Goal: Task Accomplishment & Management: Use online tool/utility

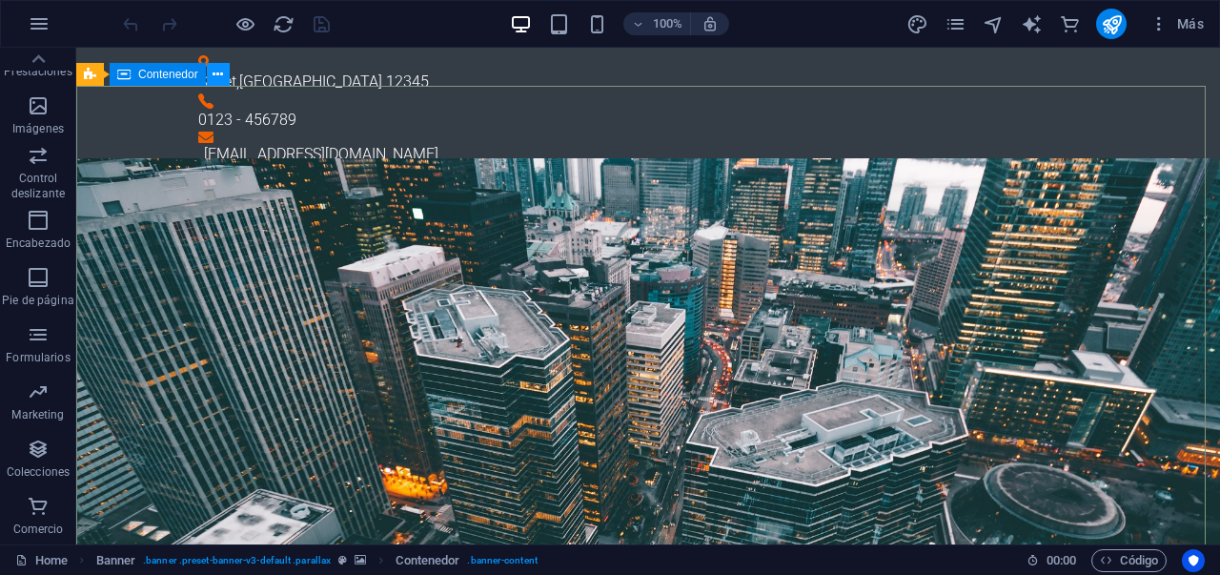
click at [216, 77] on icon at bounding box center [218, 75] width 10 height 20
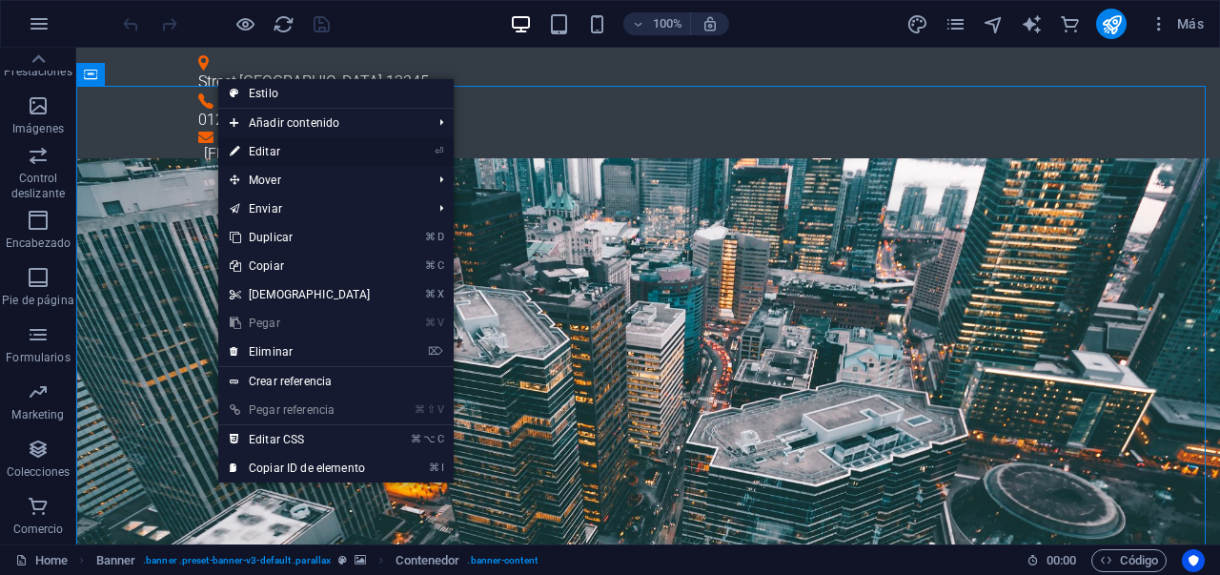
click at [288, 147] on link "⏎ Editar" at bounding box center [300, 151] width 164 height 29
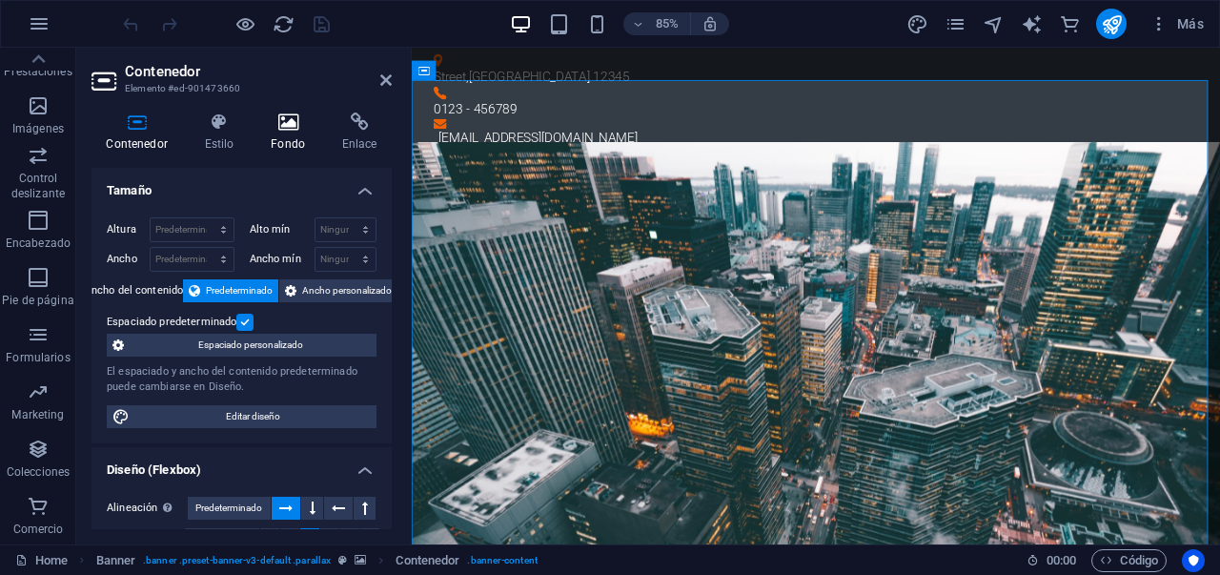
click at [295, 126] on icon at bounding box center [288, 121] width 64 height 19
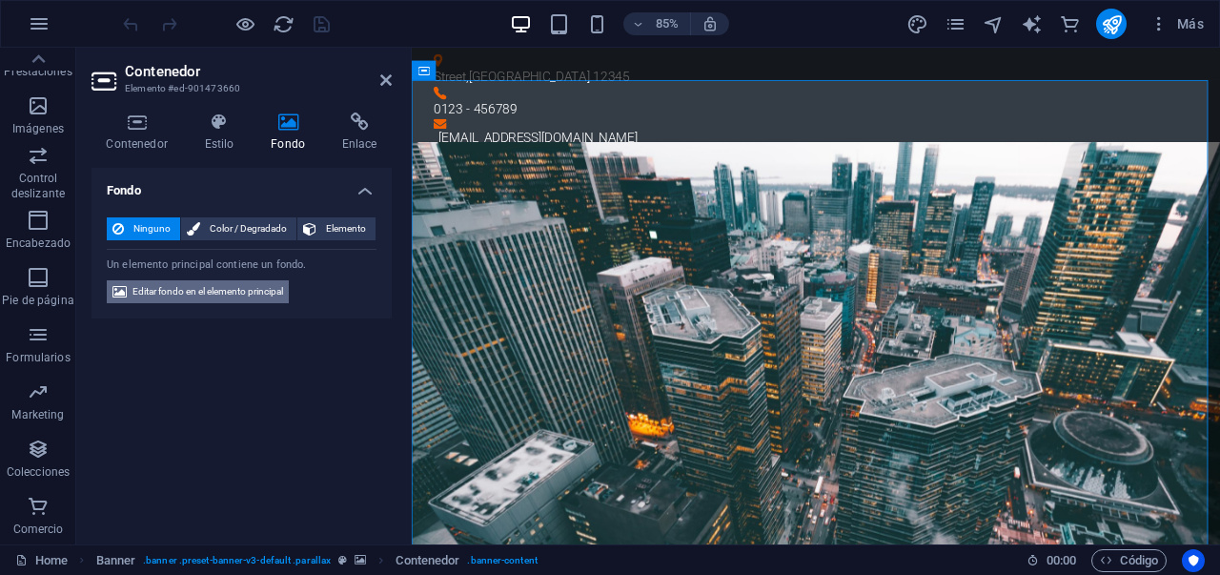
click at [179, 289] on span "Editar fondo en el elemento principal" at bounding box center [207, 291] width 151 height 23
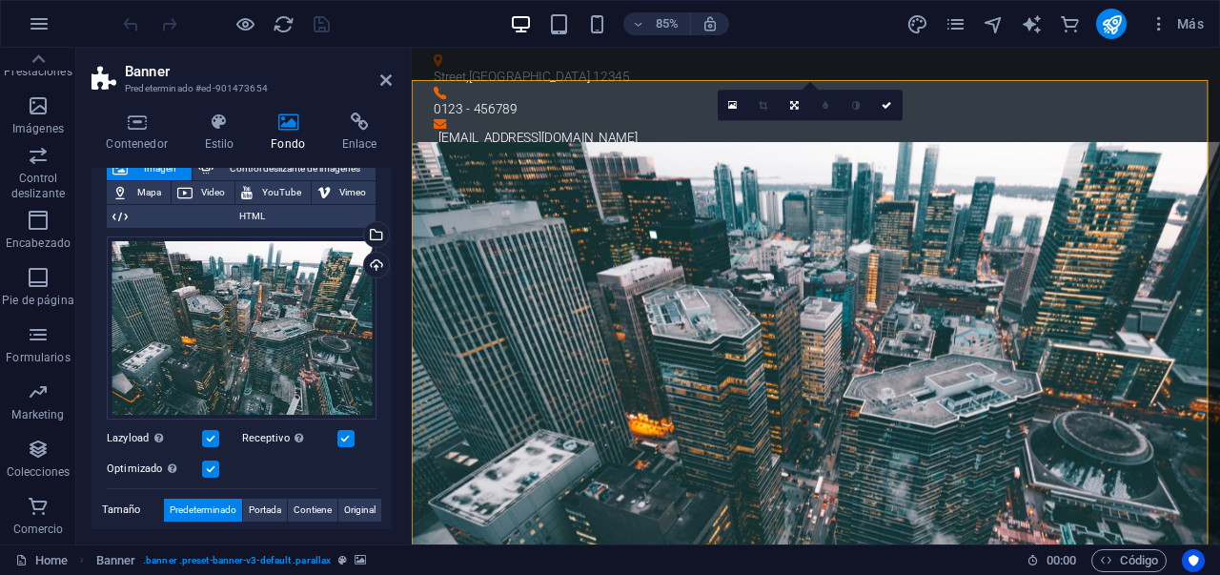
scroll to position [126, 0]
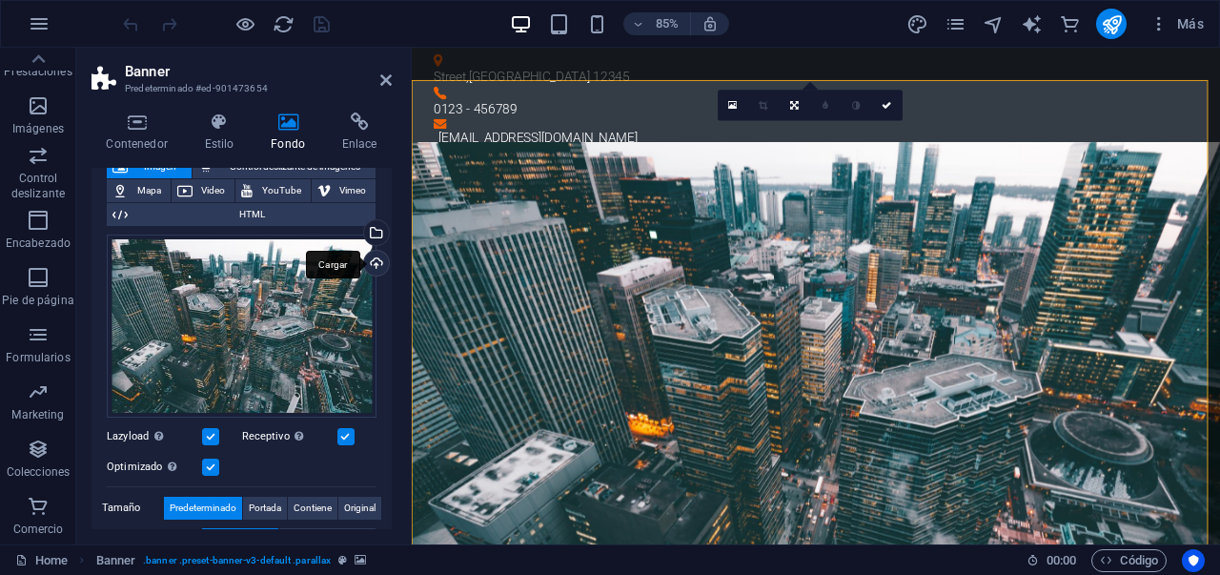
click at [374, 265] on div "Cargar" at bounding box center [374, 265] width 29 height 29
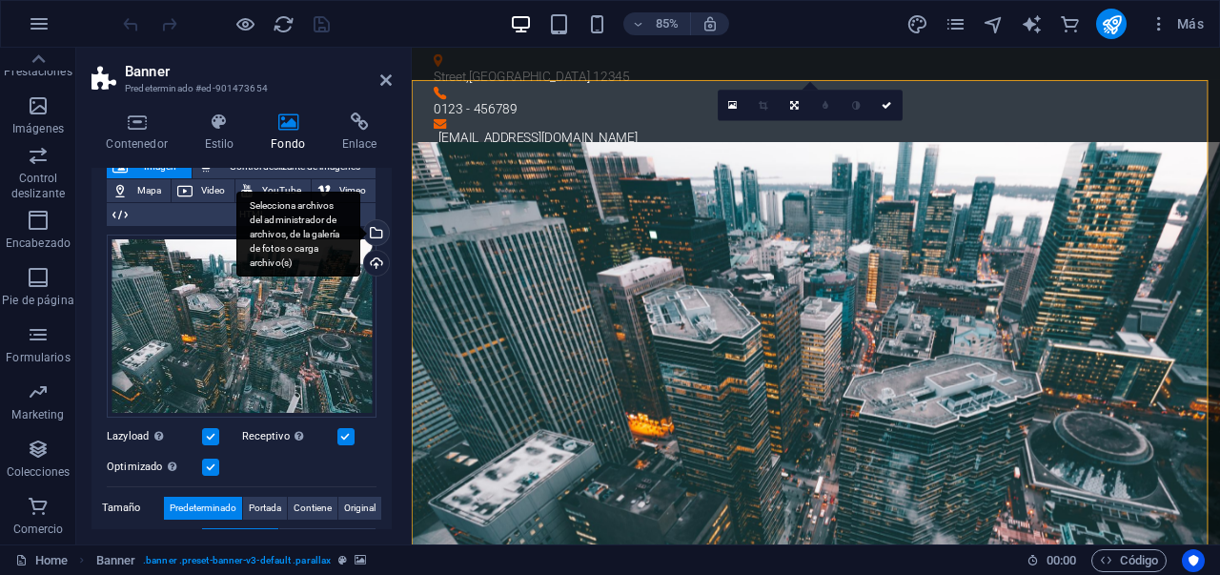
click at [377, 237] on div "Selecciona archivos del administrador de archivos, de la galería de fotos o car…" at bounding box center [374, 234] width 29 height 29
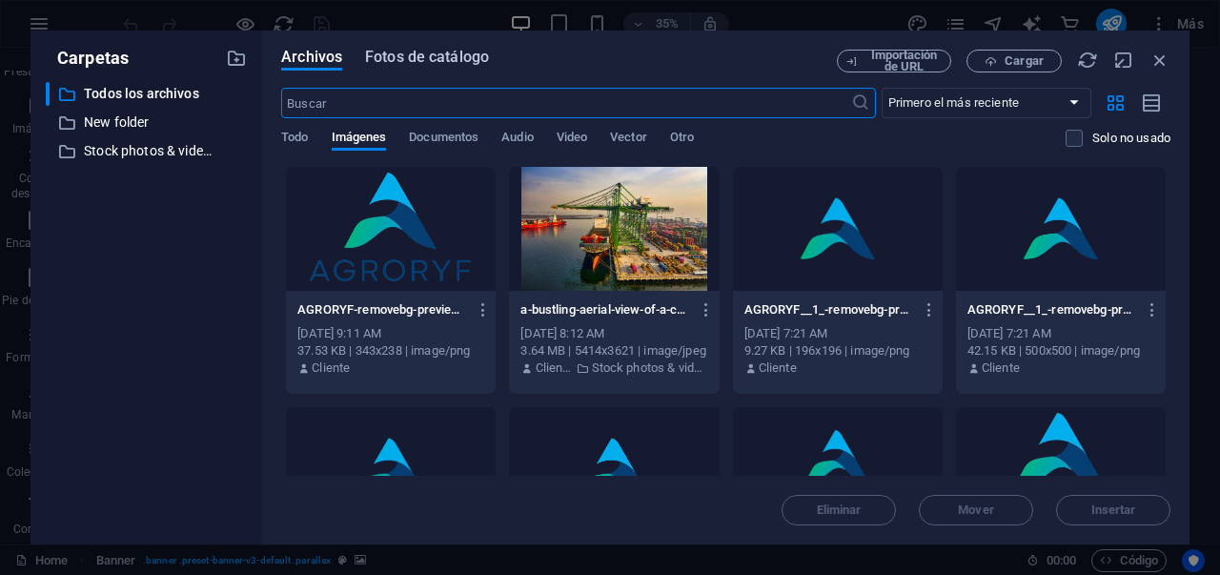
click at [456, 70] on div "Archivos Fotos de catálogo" at bounding box center [559, 61] width 556 height 23
click at [472, 60] on span "Fotos de catálogo" at bounding box center [427, 57] width 124 height 23
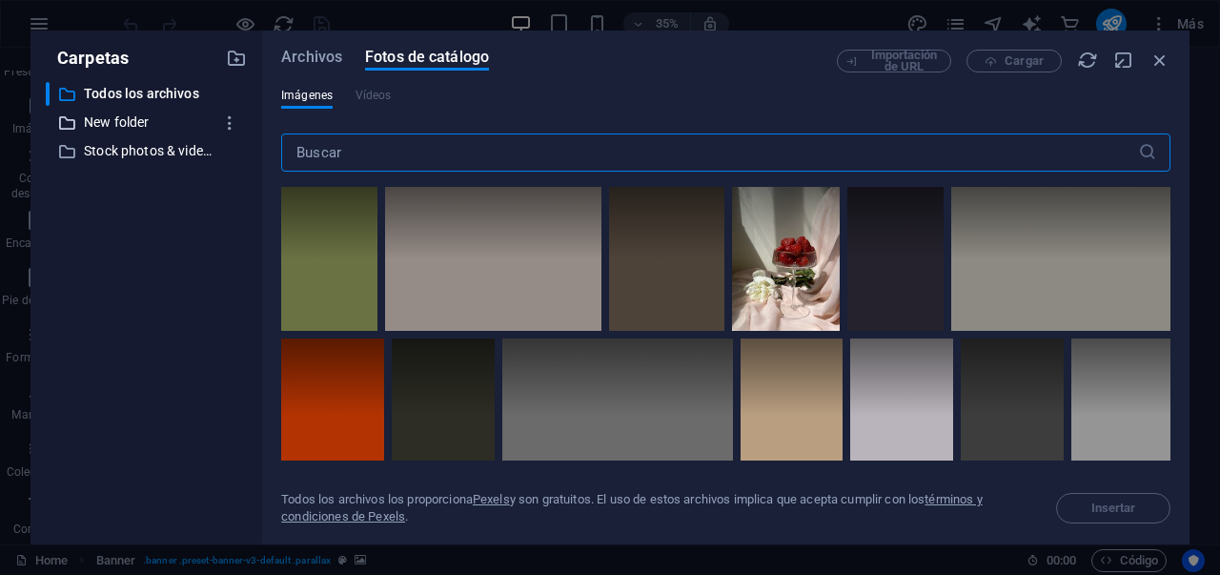
click at [155, 119] on p "New folder" at bounding box center [148, 123] width 128 height 22
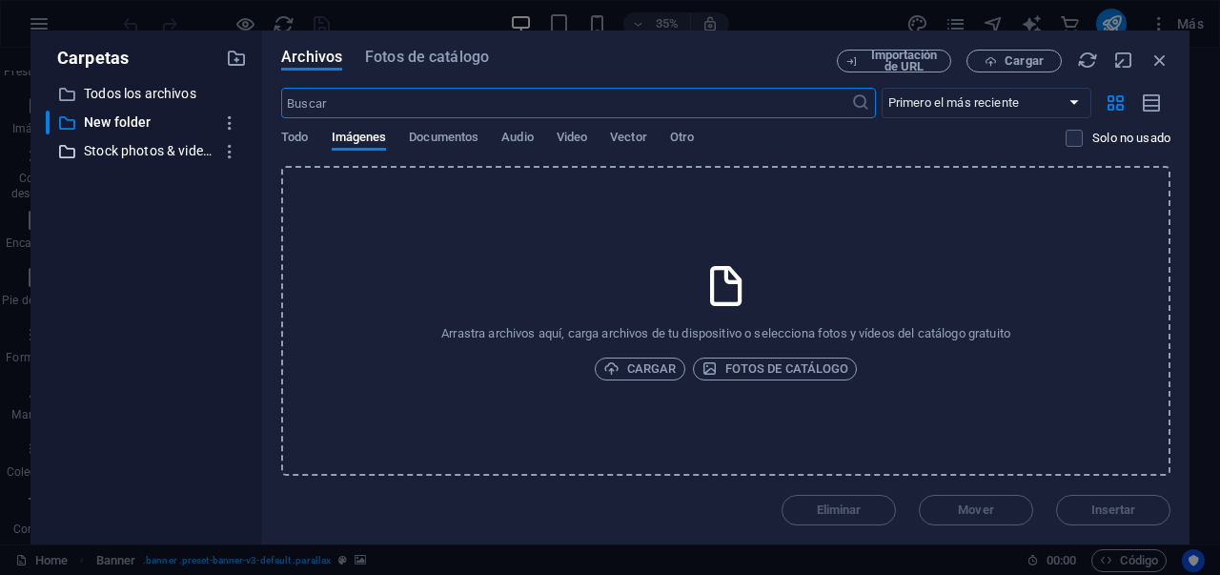
click at [165, 149] on p "Stock photos & videos" at bounding box center [148, 151] width 128 height 22
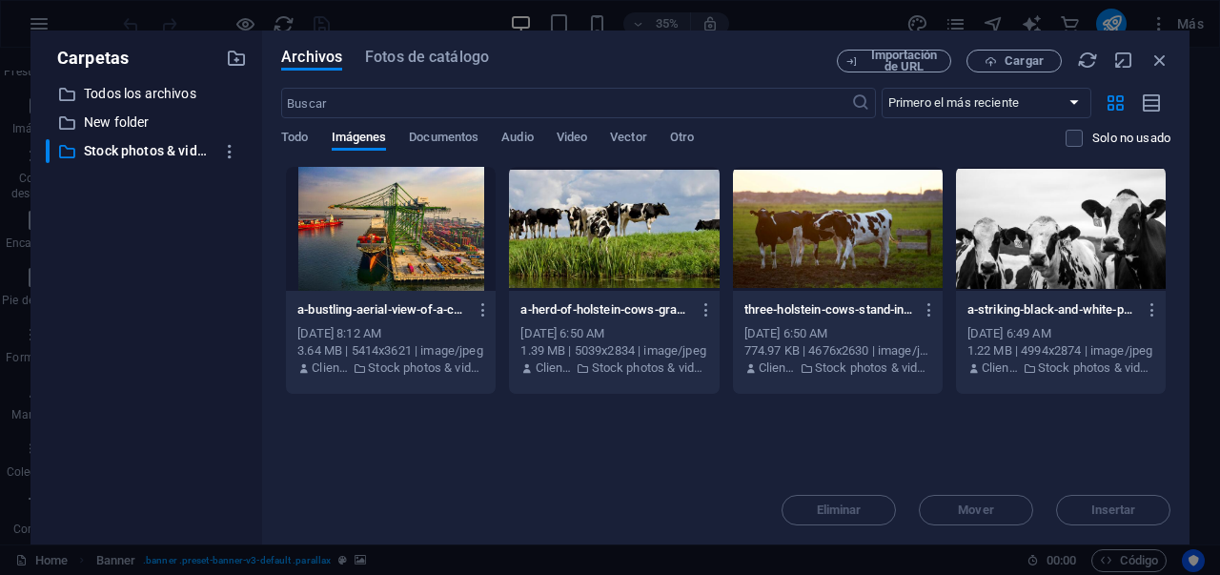
click at [823, 244] on div at bounding box center [838, 229] width 210 height 124
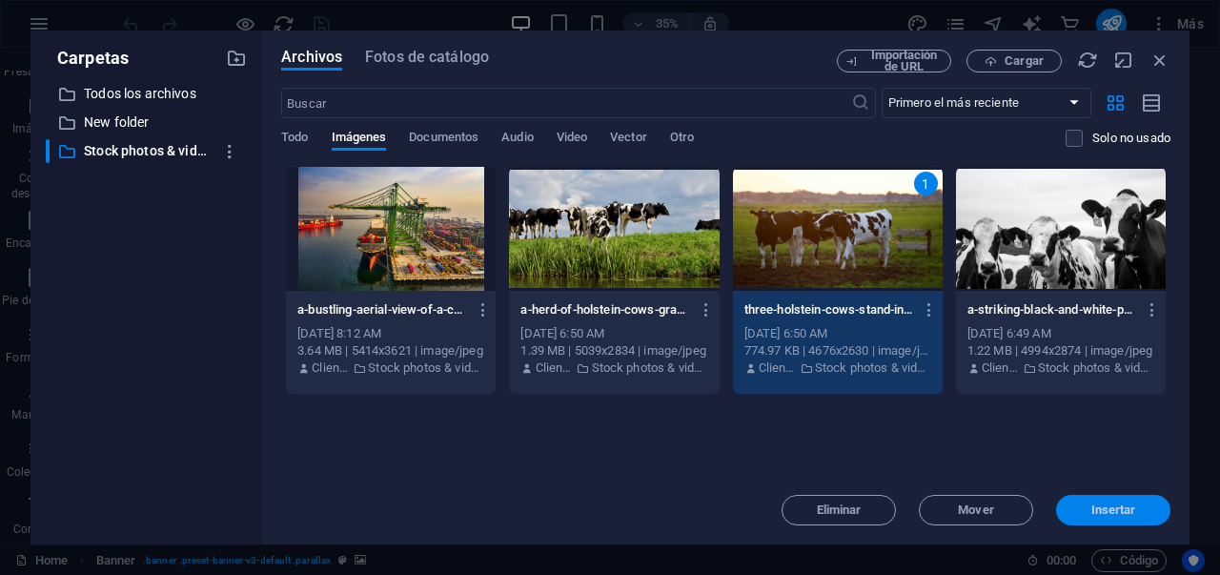
click at [1072, 503] on button "Insertar" at bounding box center [1113, 510] width 114 height 31
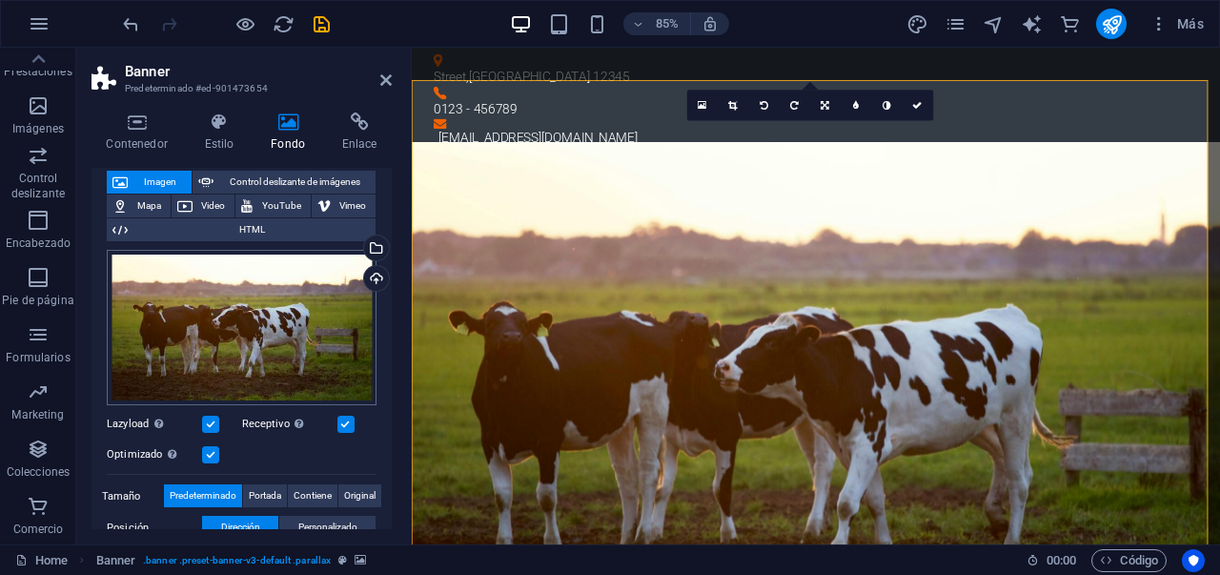
scroll to position [10, 0]
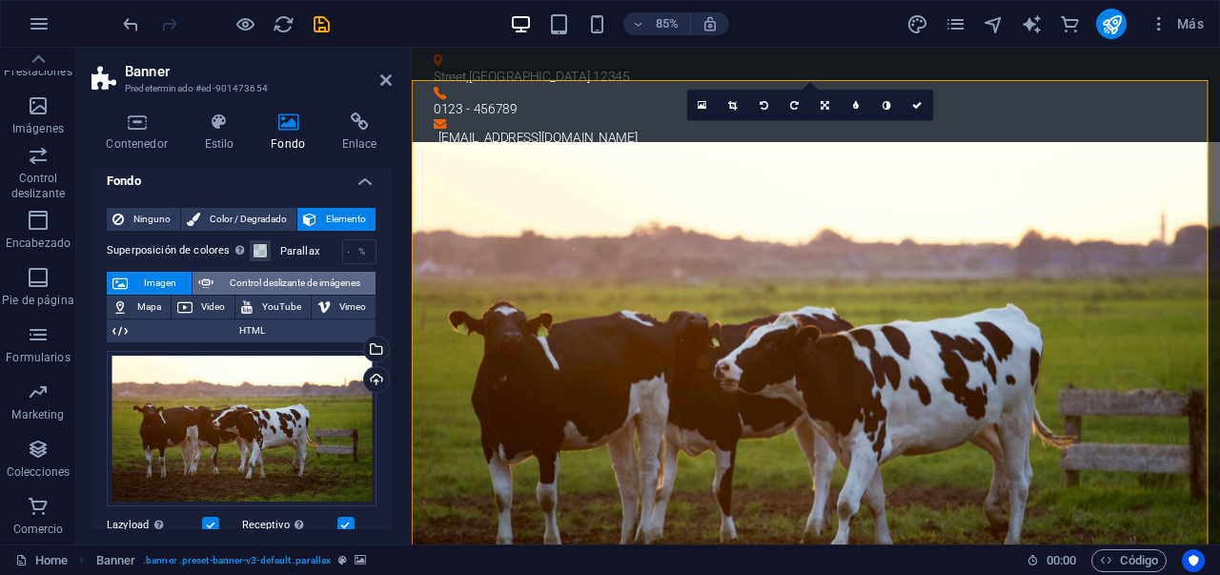
click at [206, 281] on icon at bounding box center [205, 283] width 15 height 23
select select "ms"
select select "s"
select select "progressive"
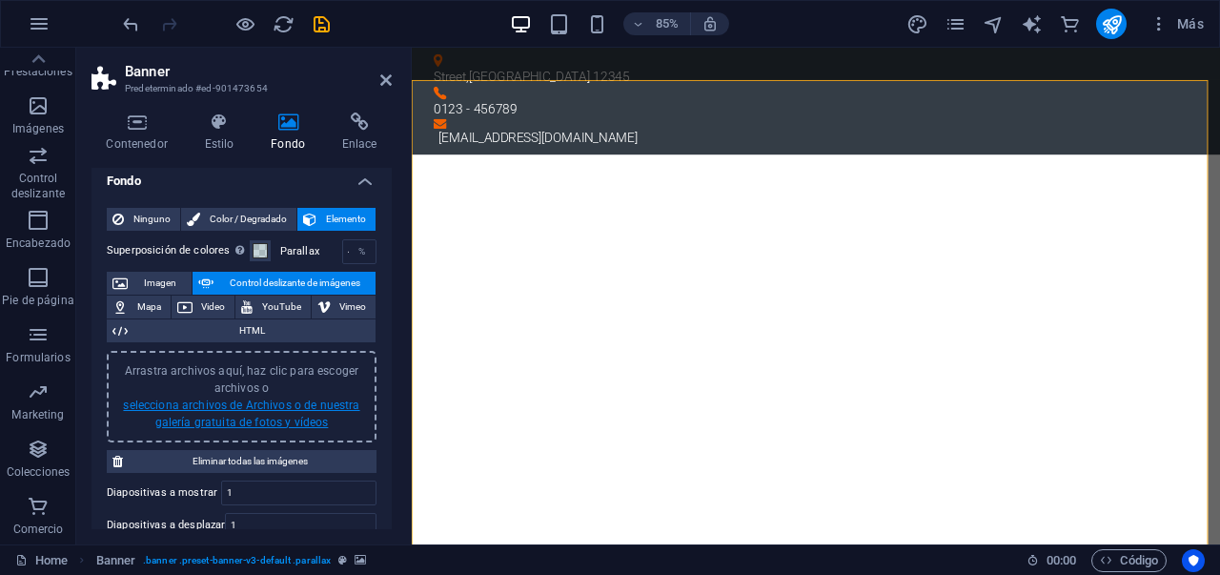
click at [219, 424] on link "selecciona archivos de Archivos o de nuestra galería gratuita de fotos y vídeos" at bounding box center [241, 413] width 236 height 31
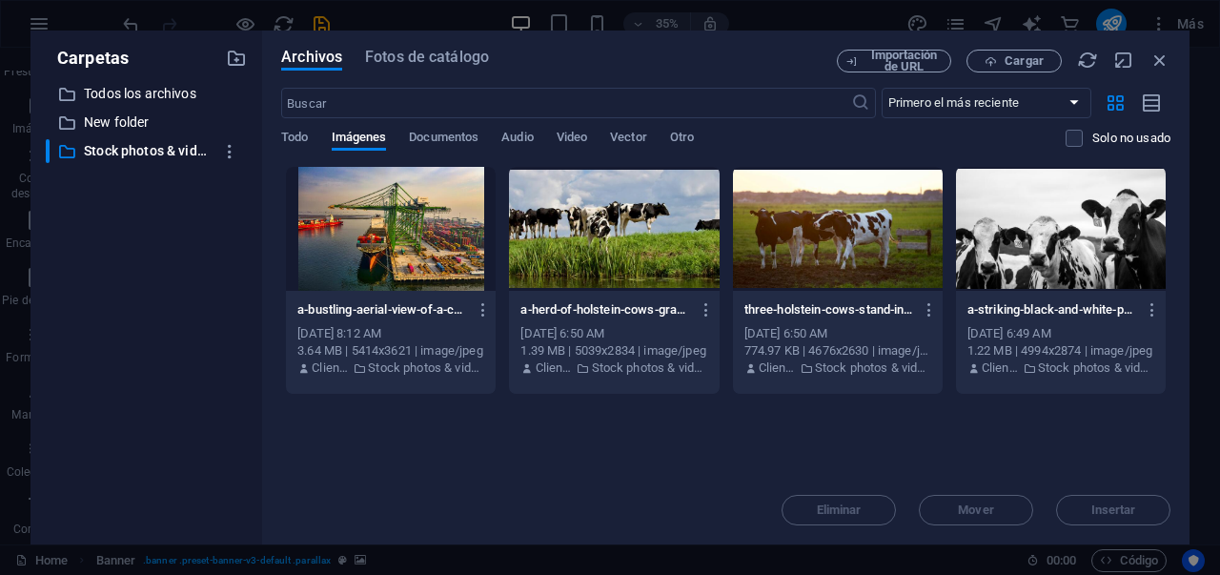
click at [825, 262] on div at bounding box center [838, 229] width 210 height 124
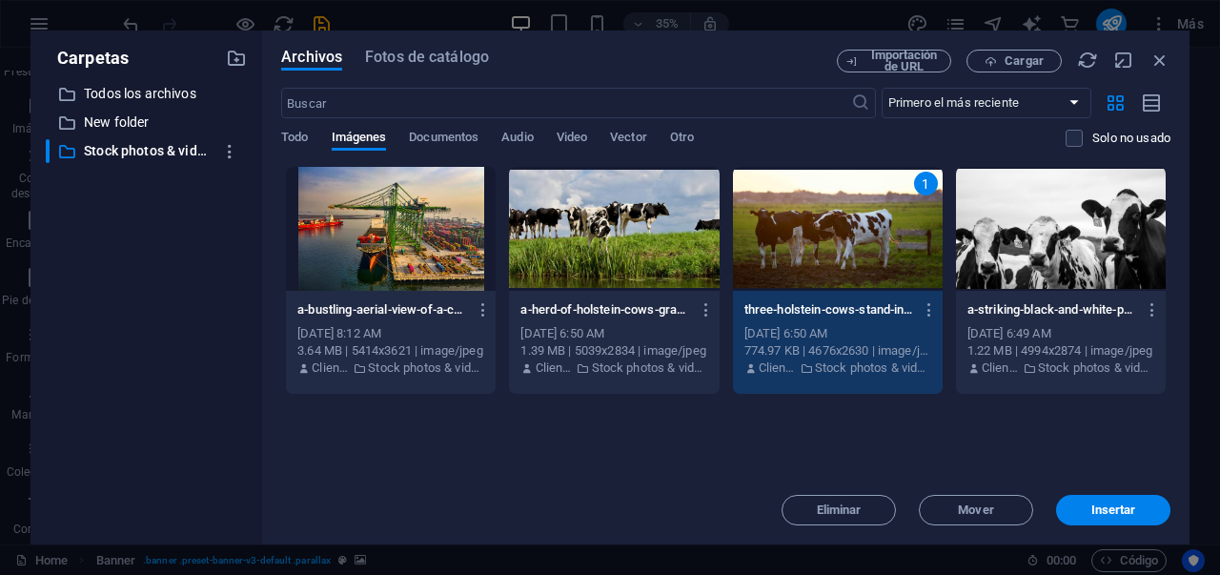
click at [666, 271] on div at bounding box center [614, 229] width 210 height 124
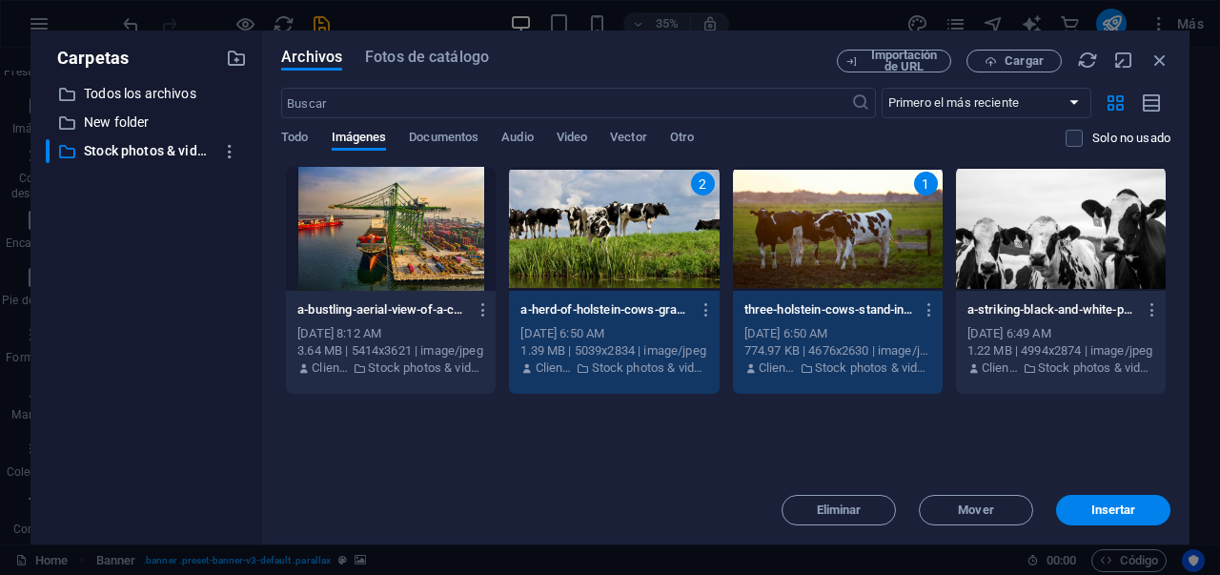
click at [1031, 205] on div at bounding box center [1061, 229] width 210 height 124
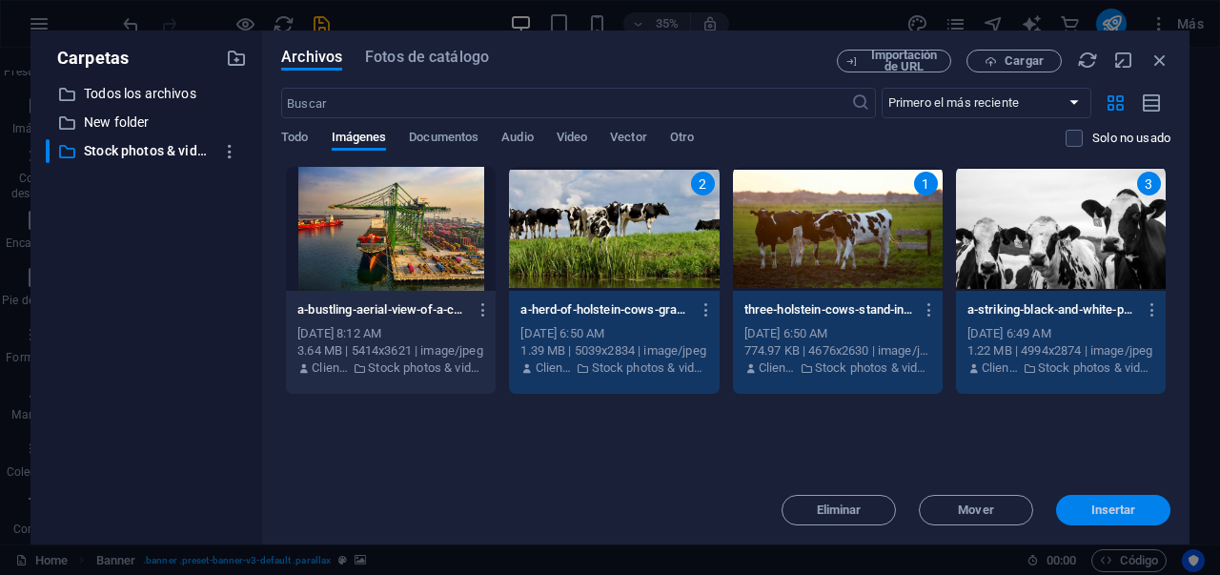
click at [1131, 516] on span "Insertar" at bounding box center [1113, 509] width 45 height 11
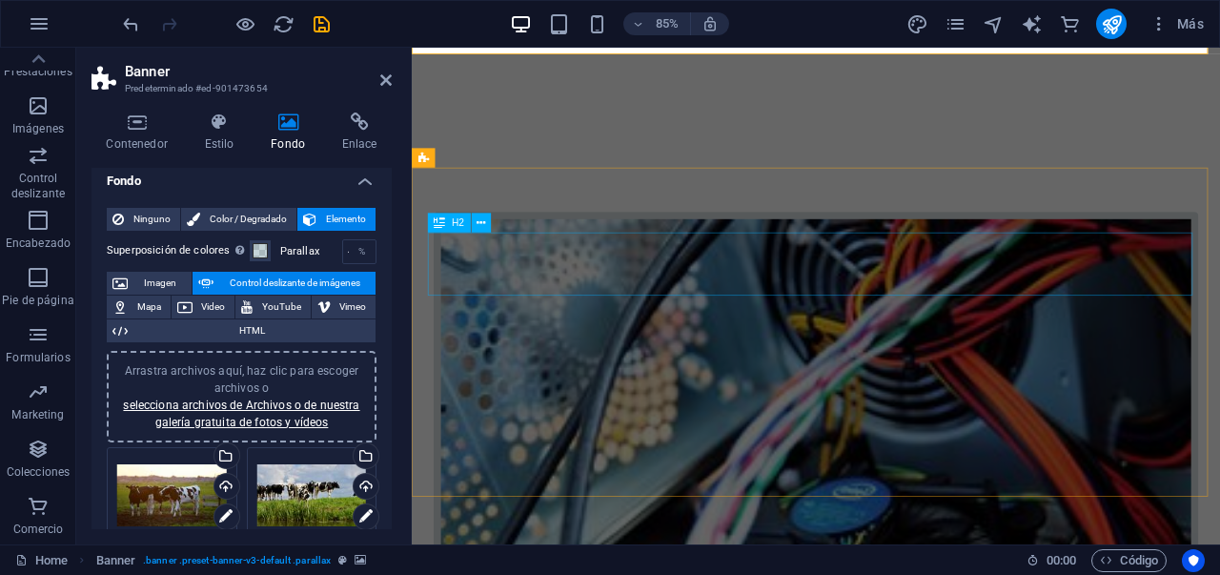
scroll to position [570, 0]
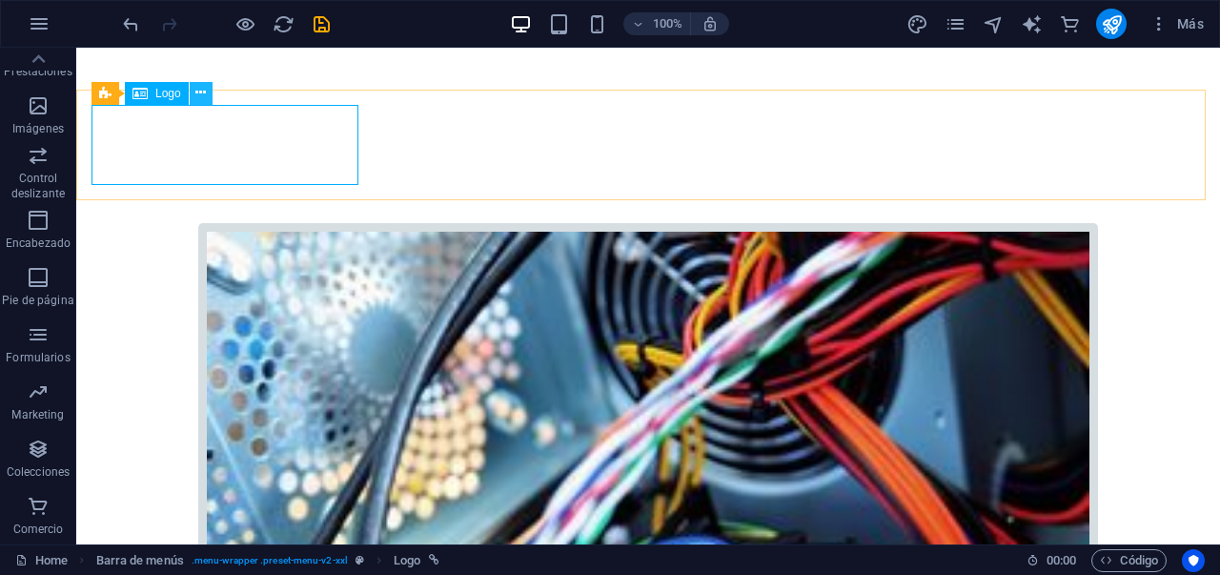
click at [205, 93] on icon at bounding box center [200, 93] width 10 height 20
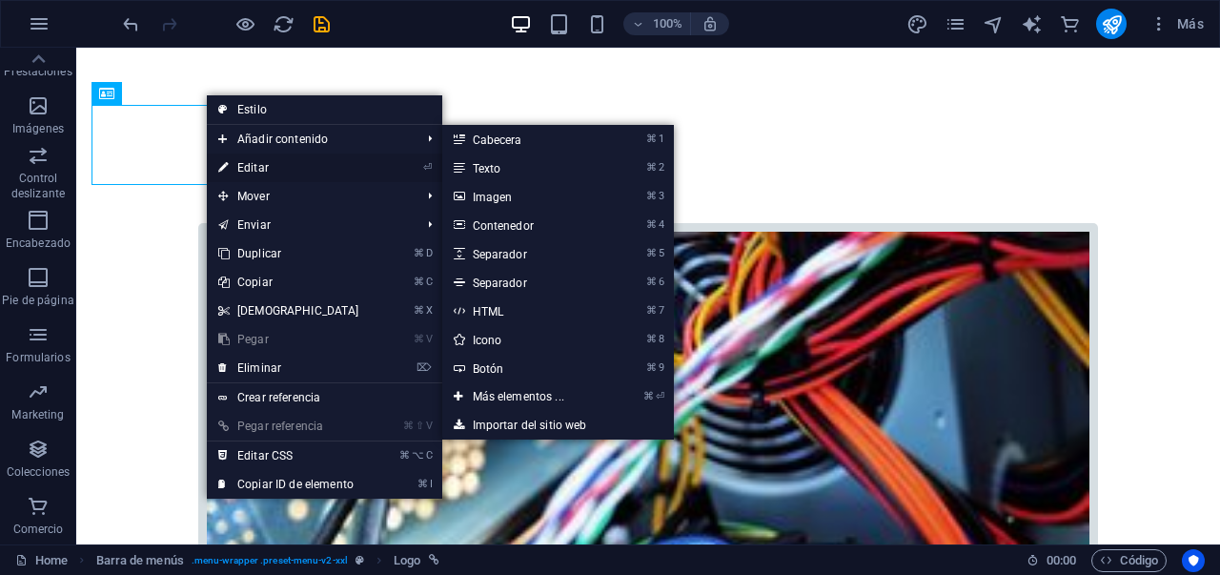
click at [239, 159] on link "⏎ Editar" at bounding box center [289, 167] width 164 height 29
select select "px"
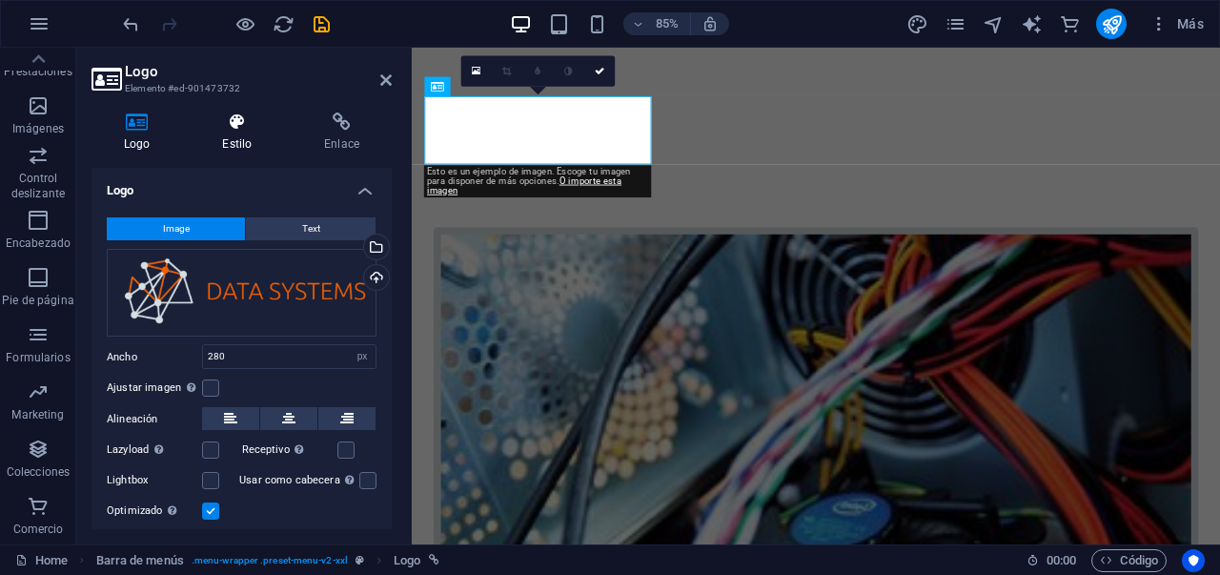
click at [267, 134] on h4 "Estilo" at bounding box center [241, 132] width 102 height 40
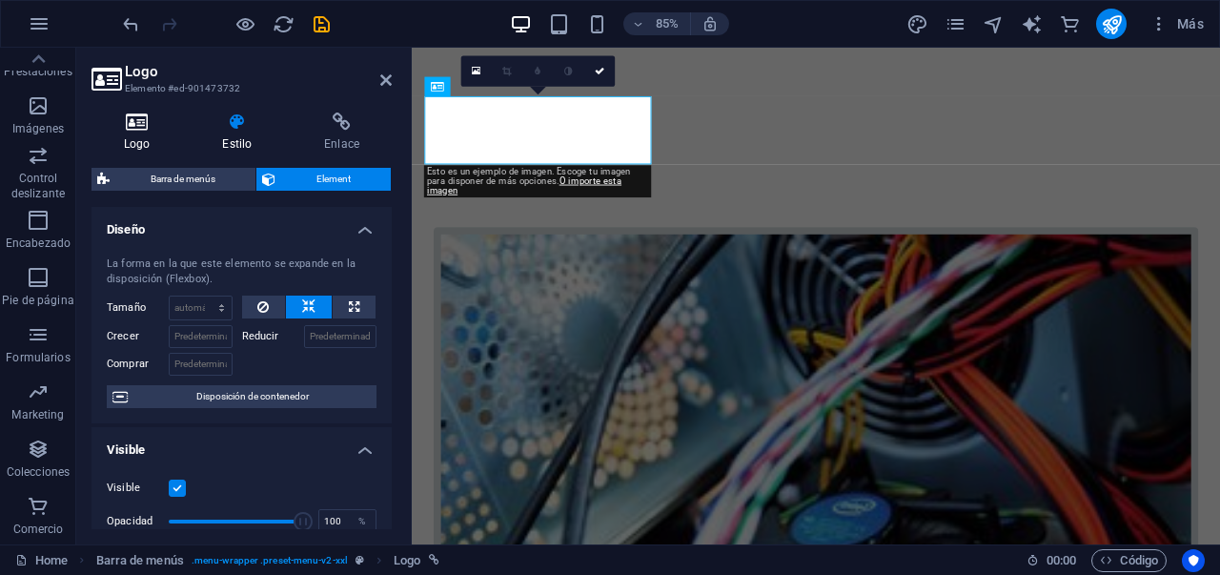
click at [151, 127] on icon at bounding box center [137, 121] width 91 height 19
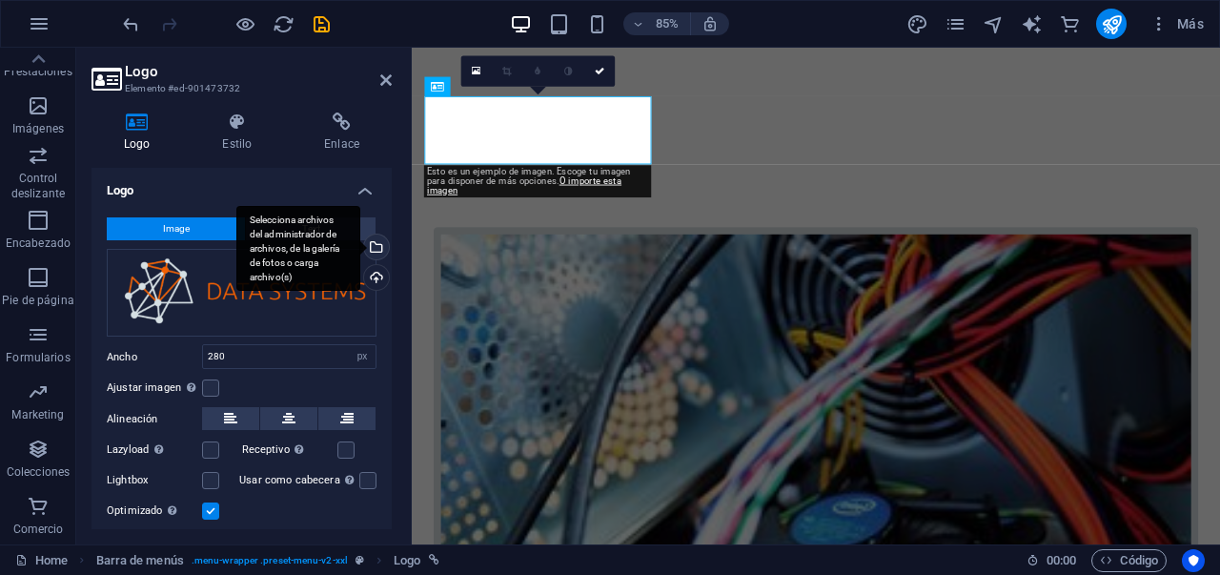
click at [373, 241] on div "Selecciona archivos del administrador de archivos, de la galería de fotos o car…" at bounding box center [374, 248] width 29 height 29
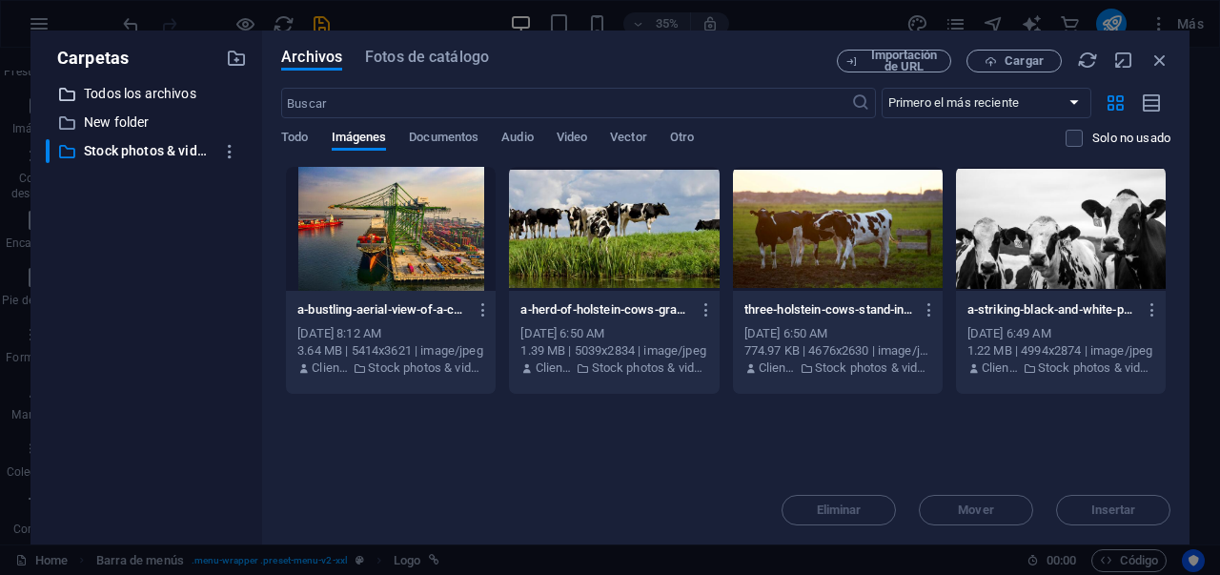
click at [192, 92] on p "Todos los archivos" at bounding box center [148, 94] width 128 height 22
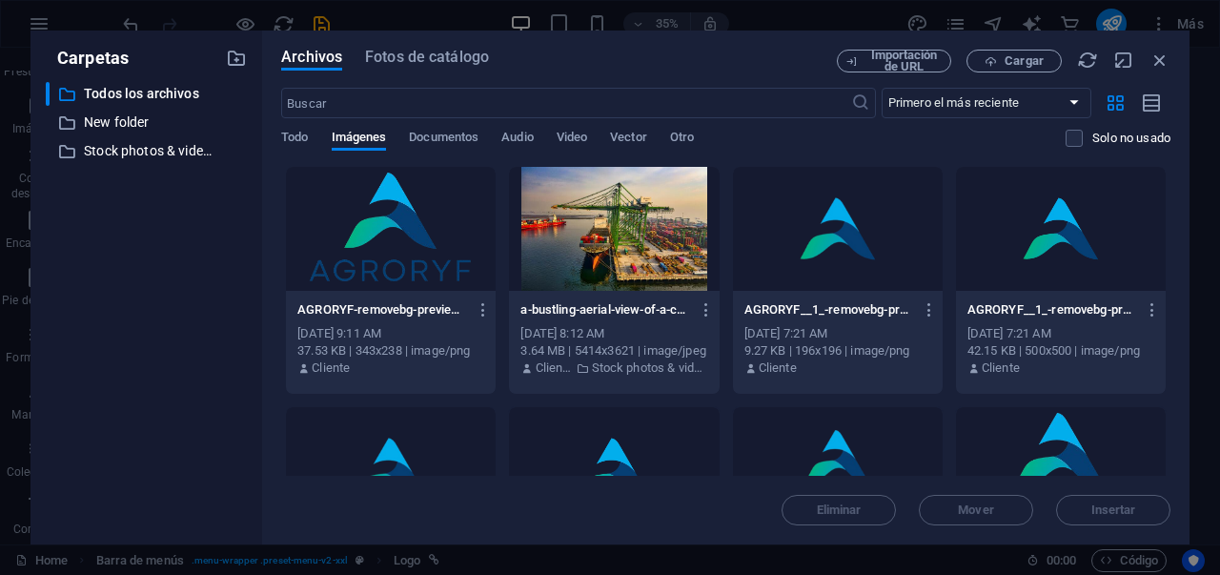
click at [397, 220] on div at bounding box center [391, 229] width 210 height 124
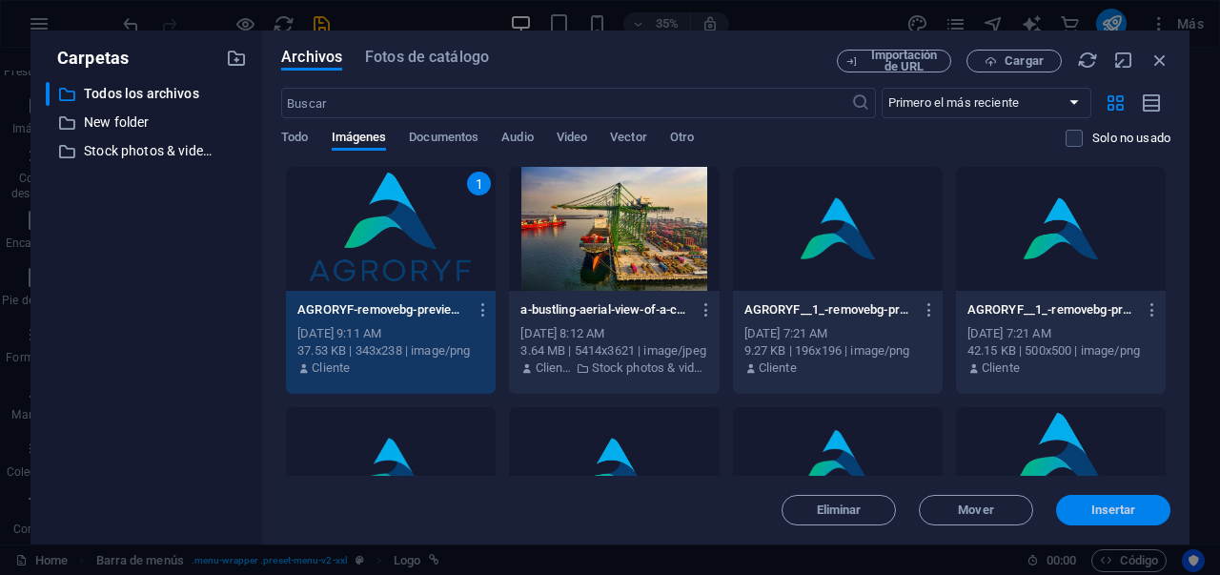
click at [1083, 511] on span "Insertar" at bounding box center [1113, 509] width 99 height 11
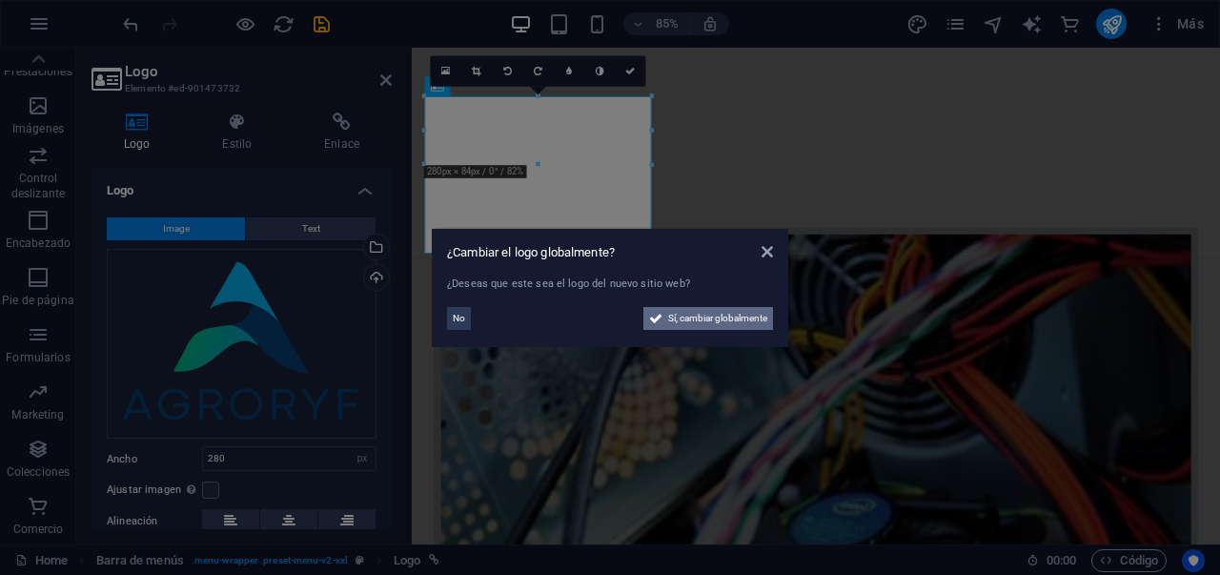
click at [755, 322] on span "Sí, cambiar globalmente" at bounding box center [717, 318] width 99 height 23
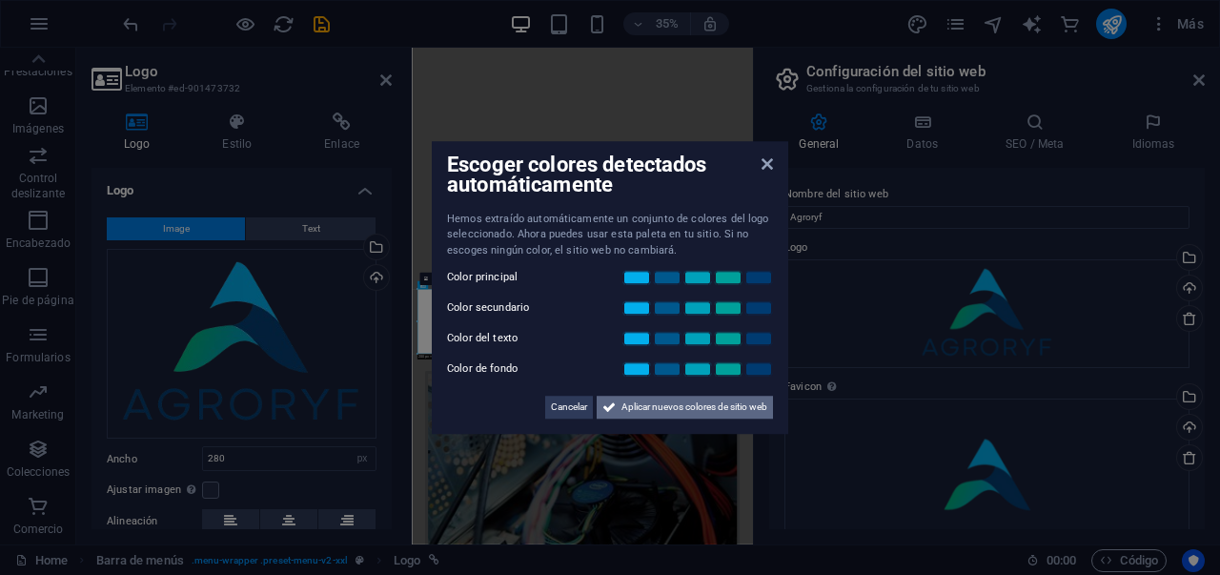
click at [621, 401] on span "Aplicar nuevos colores de sitio web" at bounding box center [694, 407] width 146 height 23
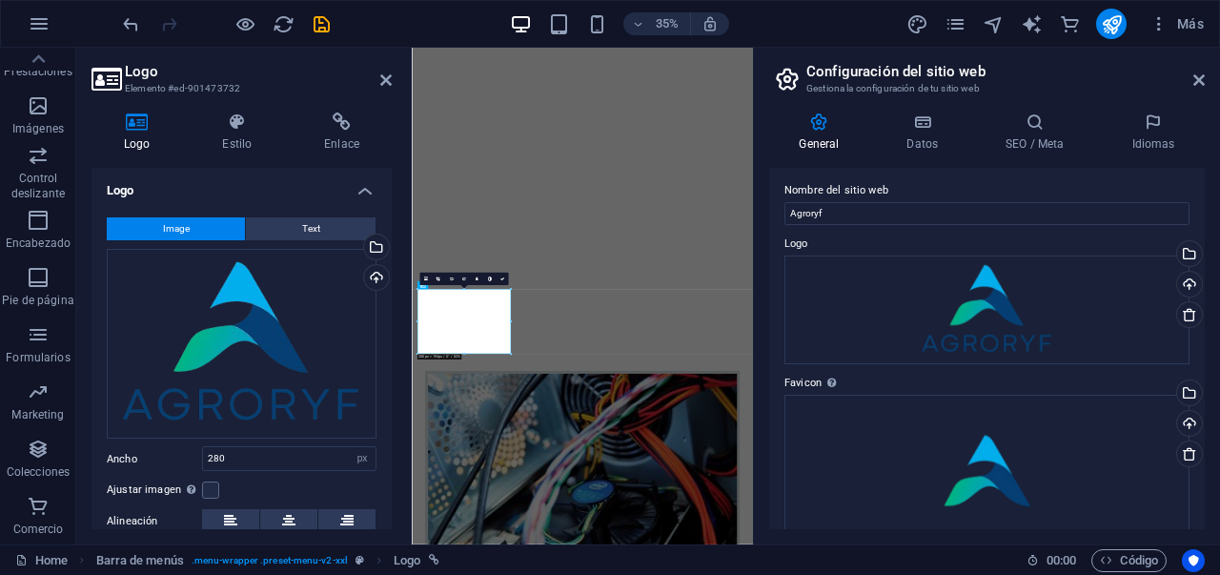
scroll to position [29, 0]
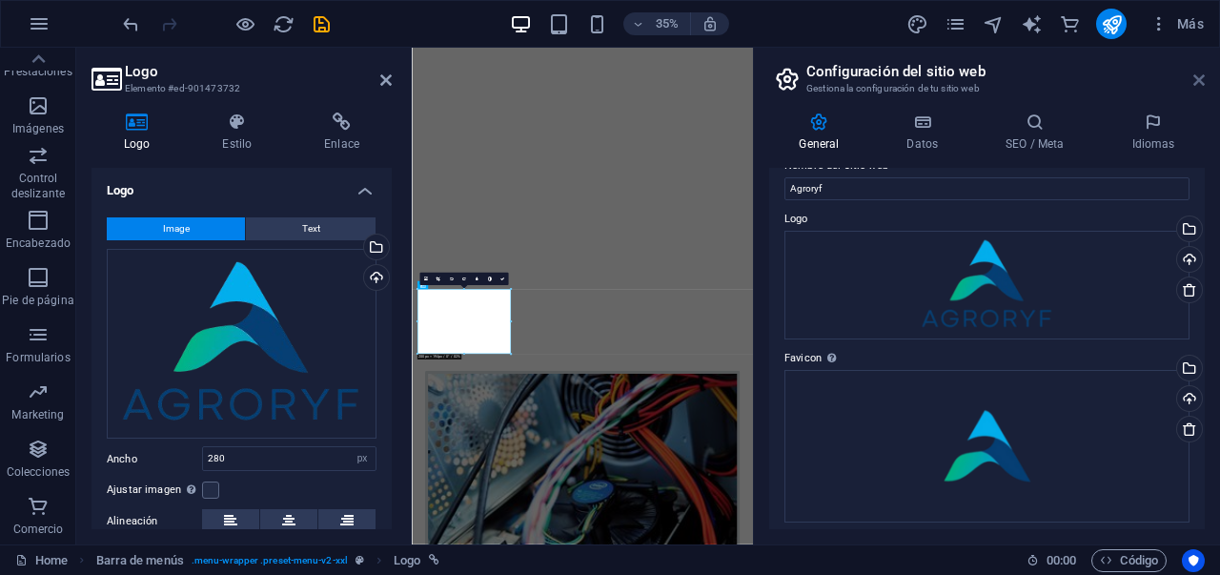
click at [1200, 79] on icon at bounding box center [1198, 79] width 11 height 15
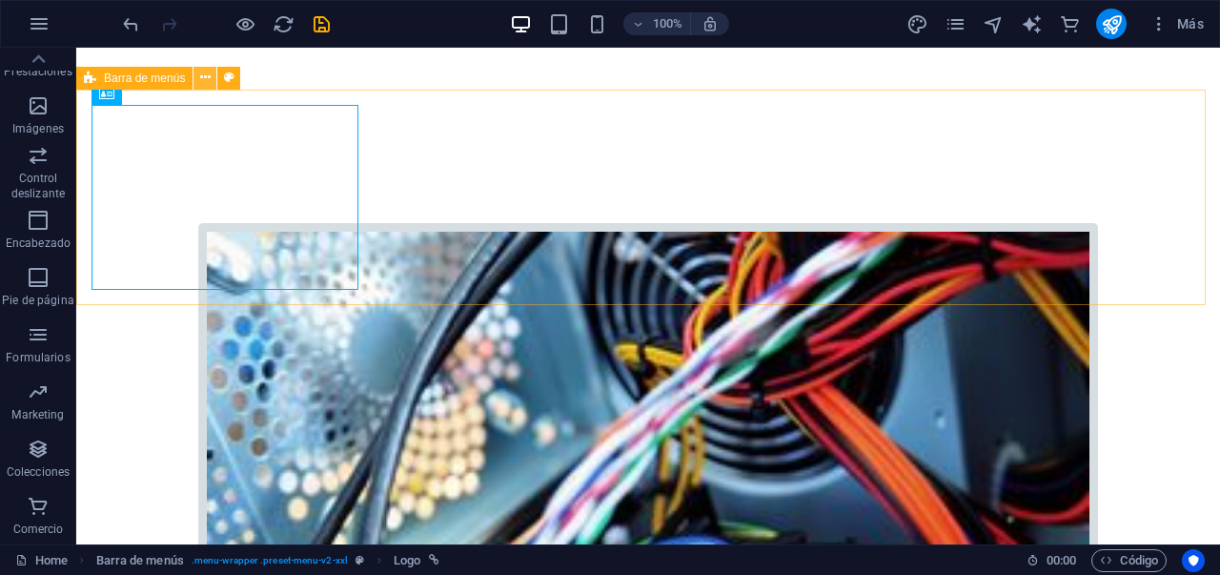
click at [206, 80] on icon at bounding box center [205, 78] width 10 height 20
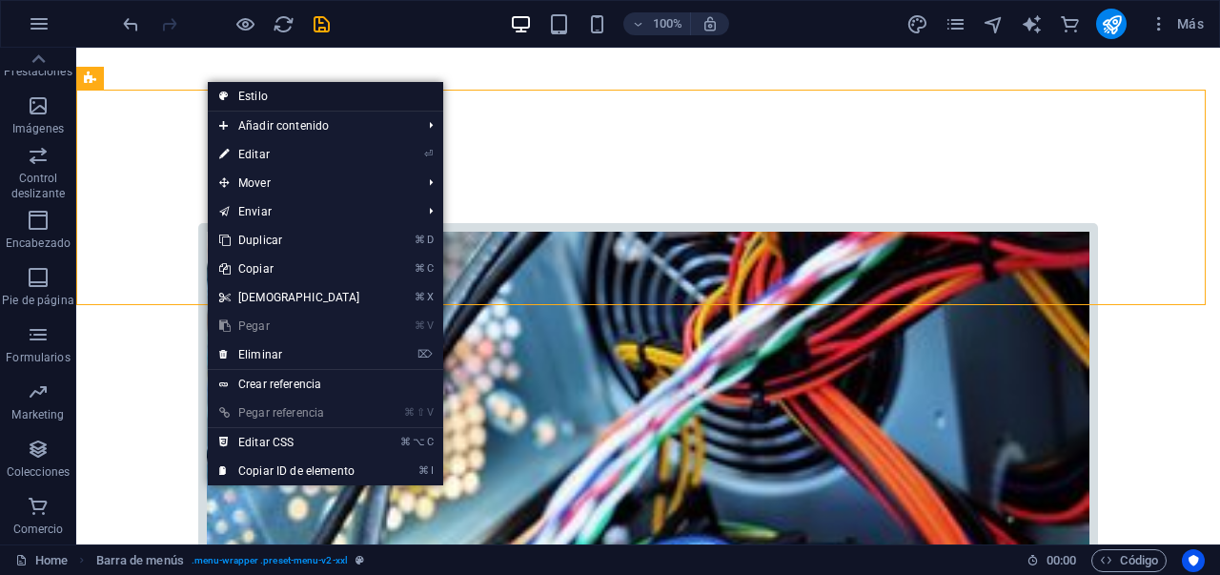
click at [289, 91] on link "Estilo" at bounding box center [325, 96] width 235 height 29
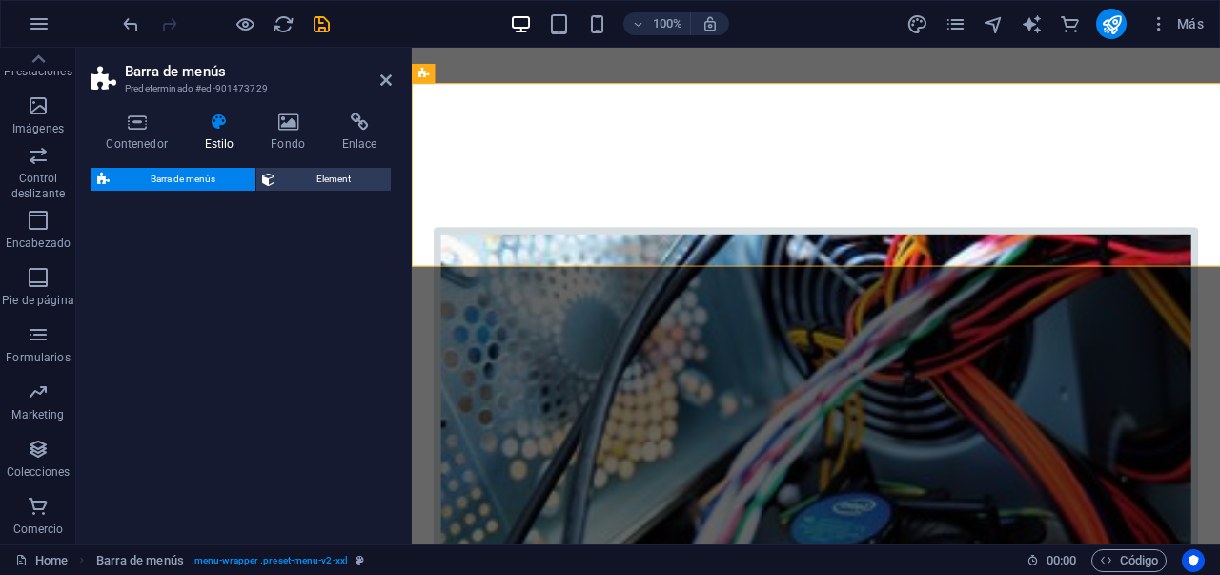
select select "rem"
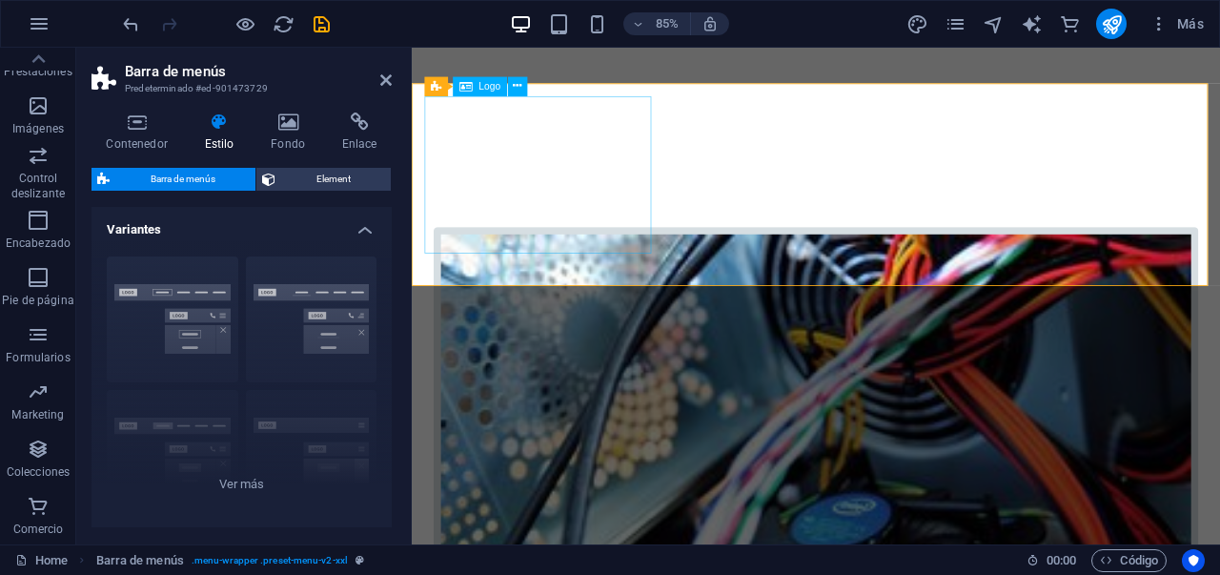
click at [516, 88] on icon at bounding box center [517, 86] width 9 height 17
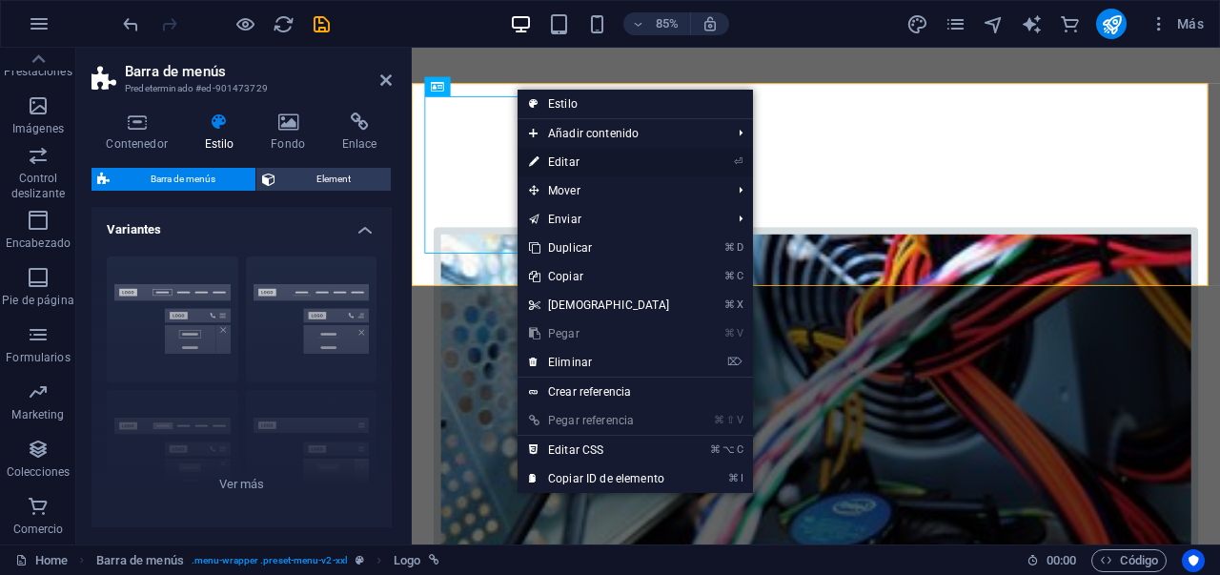
drag, startPoint x: 577, startPoint y: 157, endPoint x: 194, endPoint y: 131, distance: 383.2
click at [577, 157] on link "⏎ Editar" at bounding box center [600, 162] width 164 height 29
select select "px"
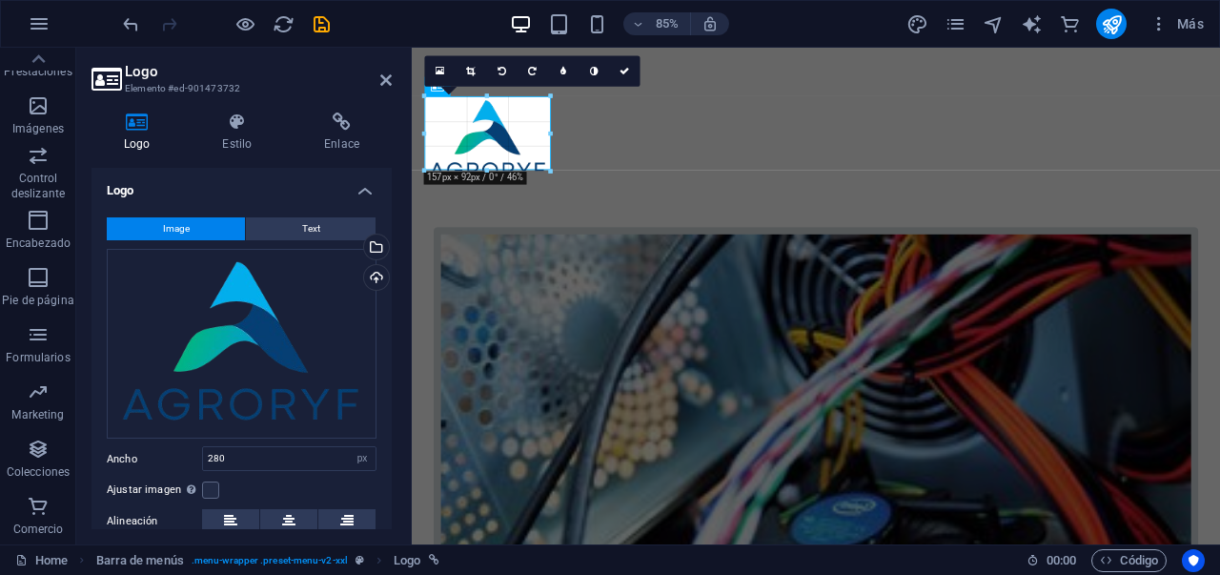
drag, startPoint x: 650, startPoint y: 96, endPoint x: 333, endPoint y: 195, distance: 332.5
drag, startPoint x: 550, startPoint y: 98, endPoint x: 554, endPoint y: 114, distance: 16.6
type input "159"
click at [629, 69] on link at bounding box center [624, 70] width 31 height 31
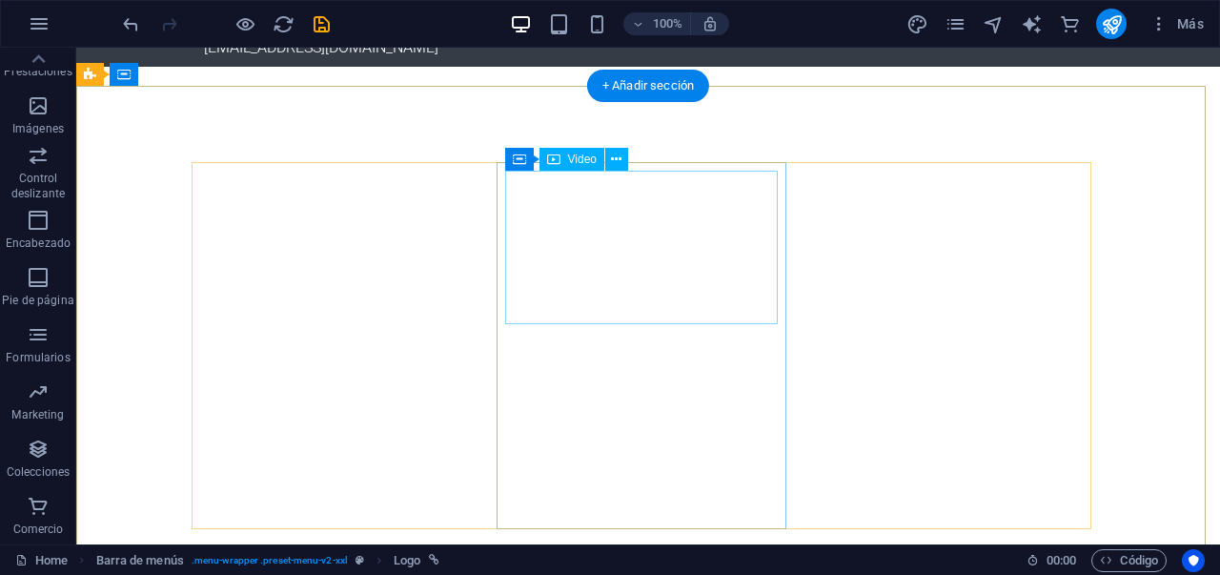
scroll to position [0, 0]
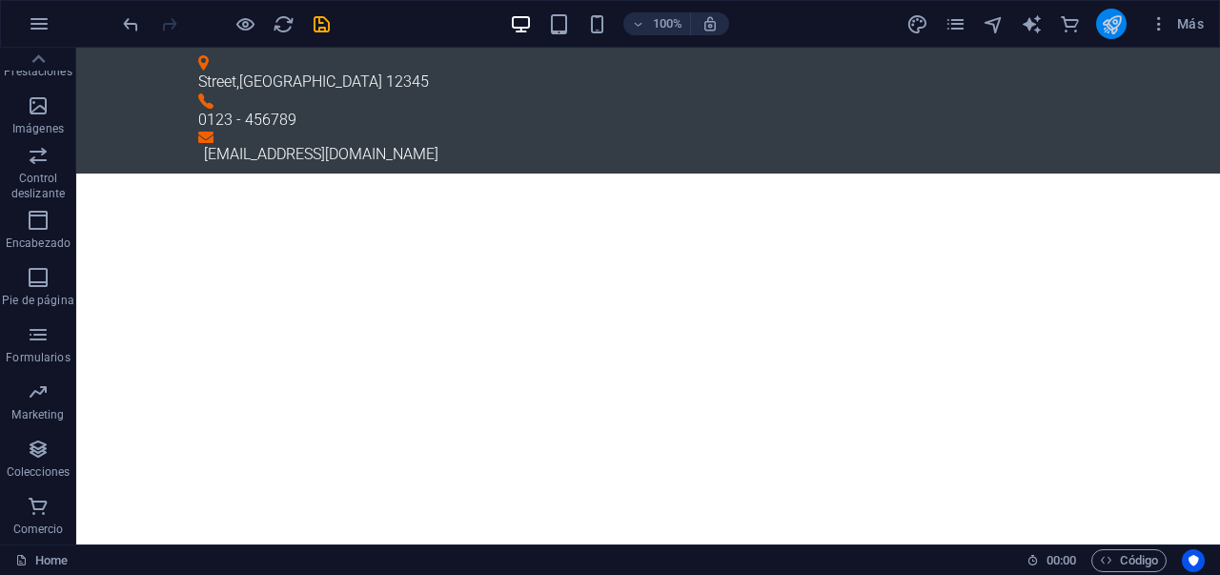
click at [1113, 29] on icon "publish" at bounding box center [1112, 24] width 22 height 22
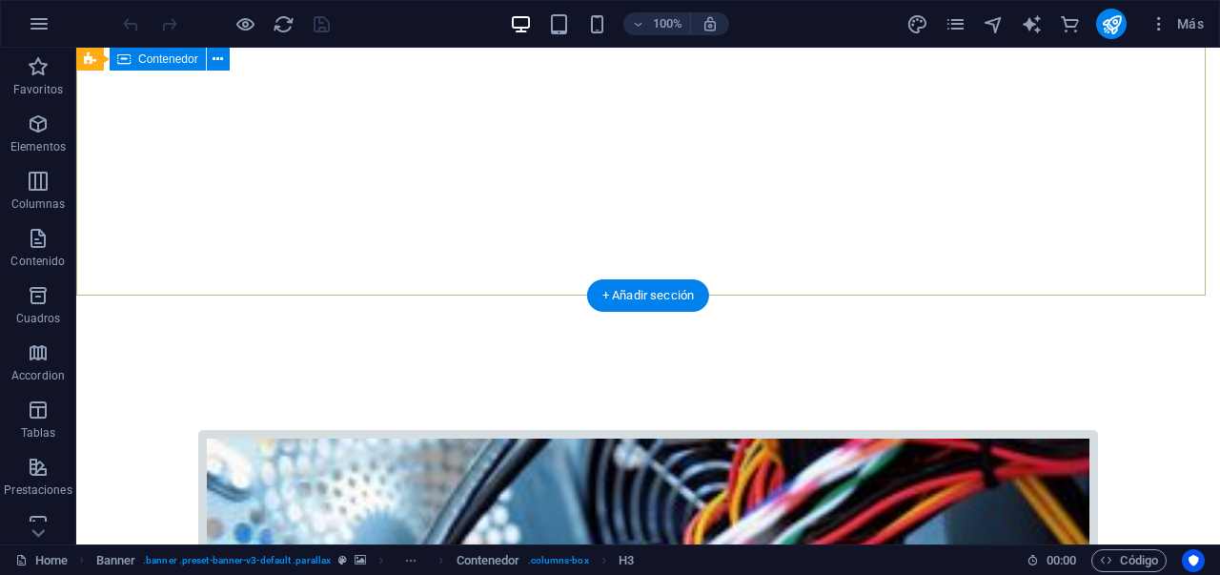
scroll to position [1016, 0]
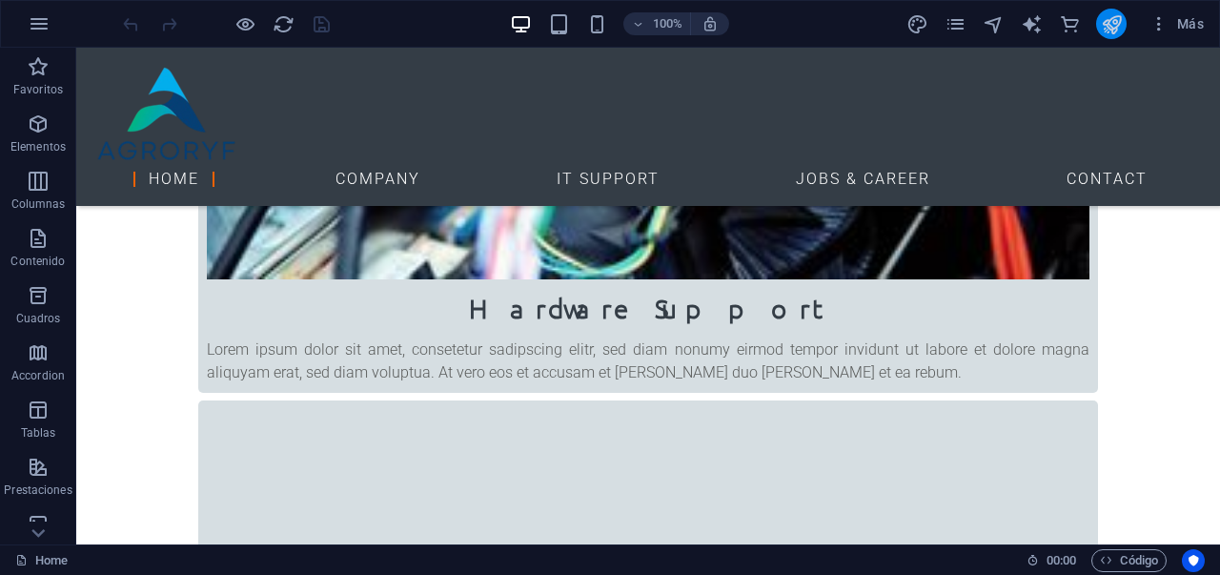
click at [1116, 34] on button "publish" at bounding box center [1111, 24] width 31 height 31
